Goal: Task Accomplishment & Management: Use online tool/utility

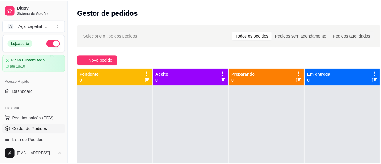
scroll to position [60, 0]
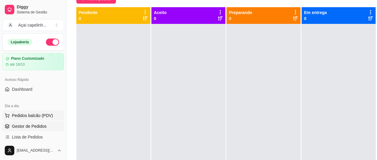
click at [45, 117] on span "Pedidos balcão (PDV)" at bounding box center [32, 115] width 41 height 6
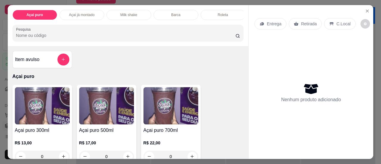
click at [120, 105] on img at bounding box center [106, 105] width 55 height 37
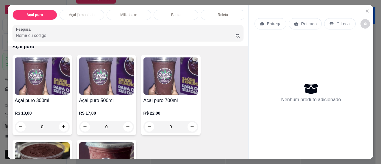
drag, startPoint x: 125, startPoint y: 46, endPoint x: 133, endPoint y: 33, distance: 14.3
click at [132, 34] on div "Açai puro Açai já montado Milk shake Barca Roleta Marmita montada Salada de fru…" at bounding box center [128, 25] width 241 height 41
click at [368, 10] on icon "Close" at bounding box center [367, 11] width 5 height 5
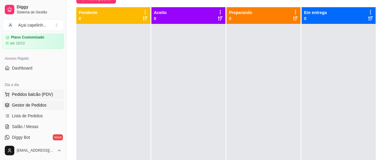
scroll to position [30, 0]
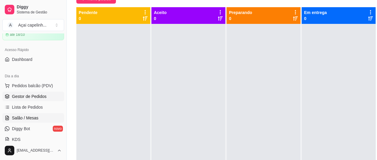
click at [41, 119] on link "Salão / Mesas" at bounding box center [33, 118] width 62 height 10
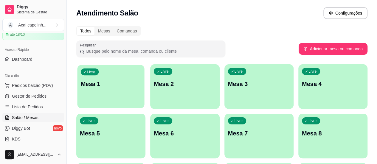
click at [113, 82] on p "Mesa 1" at bounding box center [111, 84] width 60 height 8
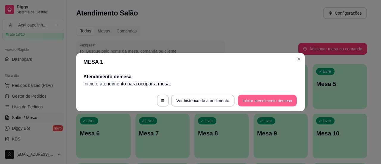
click at [259, 100] on button "Iniciar atendimento de mesa" at bounding box center [267, 101] width 59 height 12
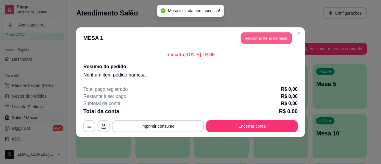
click at [268, 34] on button "Adicionar itens na mesa" at bounding box center [266, 38] width 51 height 12
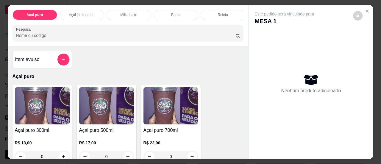
click at [114, 125] on img at bounding box center [106, 105] width 55 height 37
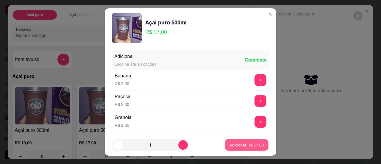
click at [244, 146] on p "Adicionar R$ 17,00" at bounding box center [247, 145] width 35 height 6
type input "1"
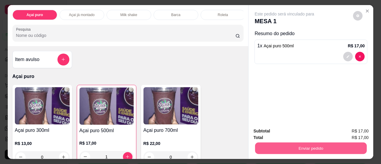
click at [297, 145] on button "Enviar pedido" at bounding box center [311, 149] width 112 height 12
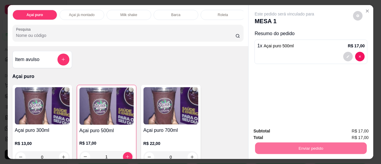
click at [296, 129] on button "Não registrar e enviar pedido" at bounding box center [291, 131] width 62 height 11
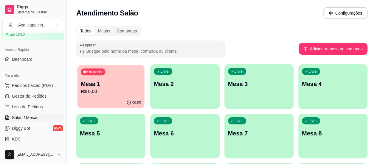
click at [118, 89] on p "R$ 0,00" at bounding box center [111, 91] width 60 height 7
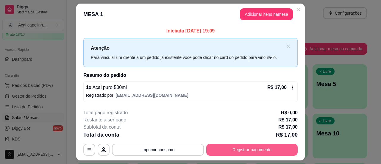
click at [263, 147] on button "Registrar pagamento" at bounding box center [251, 150] width 91 height 12
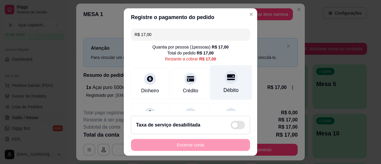
click at [234, 91] on div "Débito" at bounding box center [231, 82] width 42 height 35
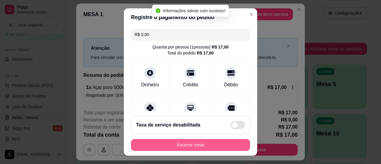
type input "R$ 0,00"
click at [198, 145] on button "Encerrar conta" at bounding box center [191, 145] width 116 height 12
